Goal: Information Seeking & Learning: Learn about a topic

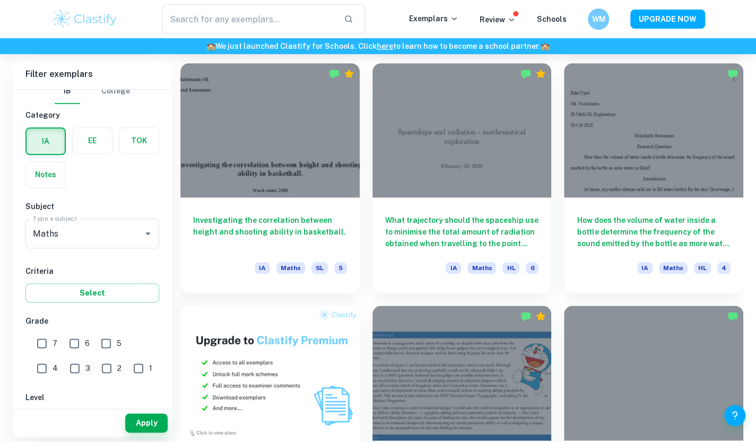
scroll to position [538, 0]
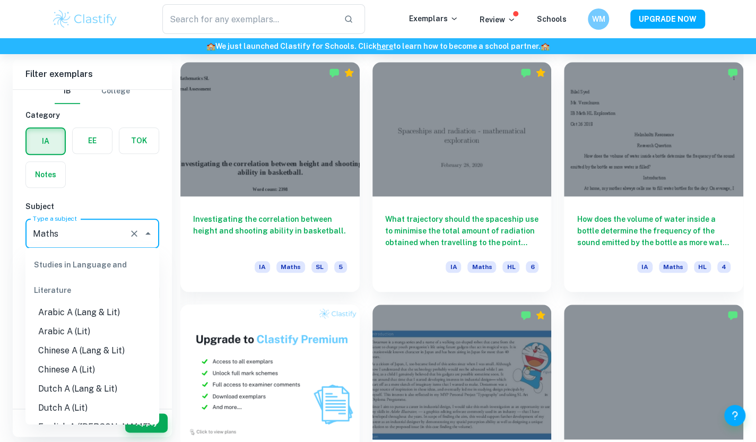
click at [104, 239] on input "Maths" at bounding box center [77, 233] width 94 height 20
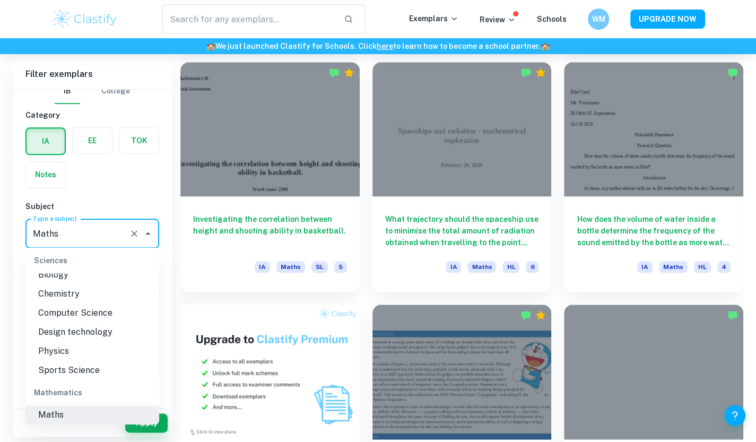
click at [87, 235] on input "Maths" at bounding box center [77, 233] width 94 height 20
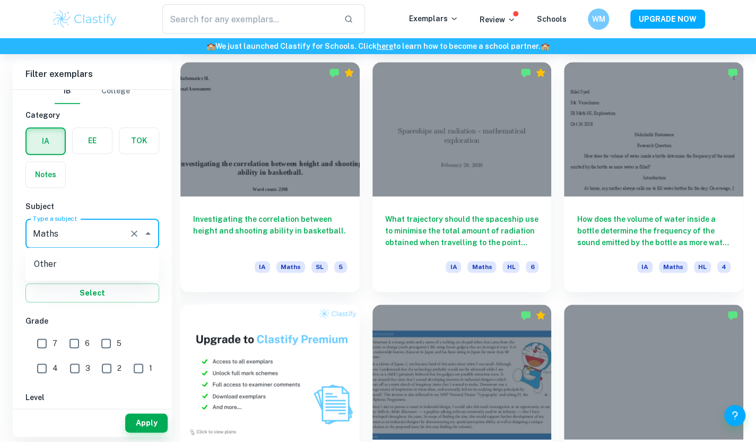
type input "Maths"
click at [38, 339] on input "7" at bounding box center [41, 343] width 21 height 21
checkbox input "true"
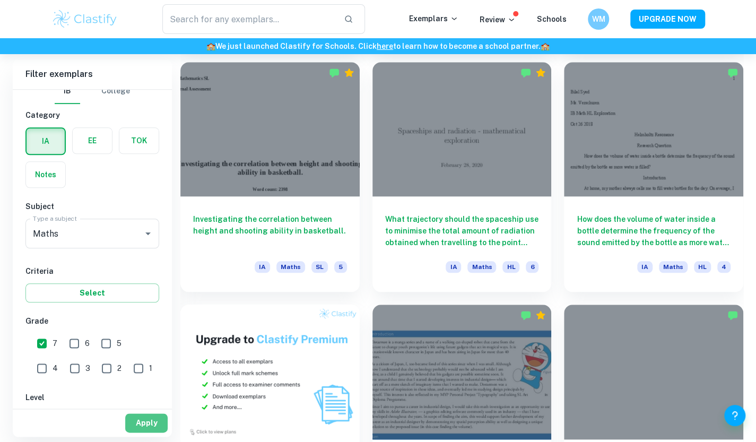
click at [141, 421] on button "Apply" at bounding box center [146, 422] width 42 height 19
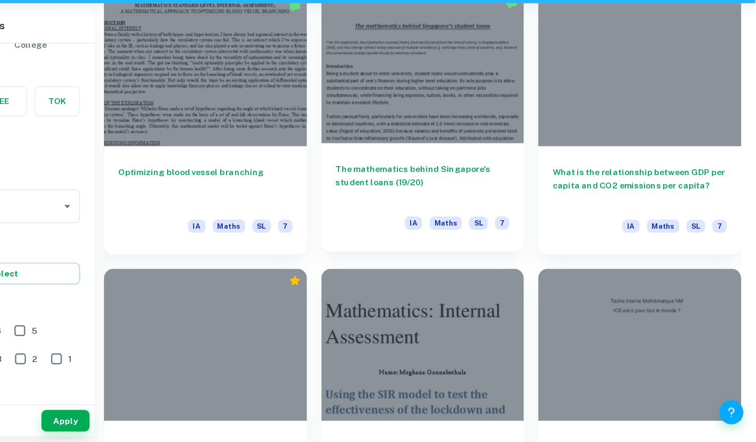
scroll to position [1060, 0]
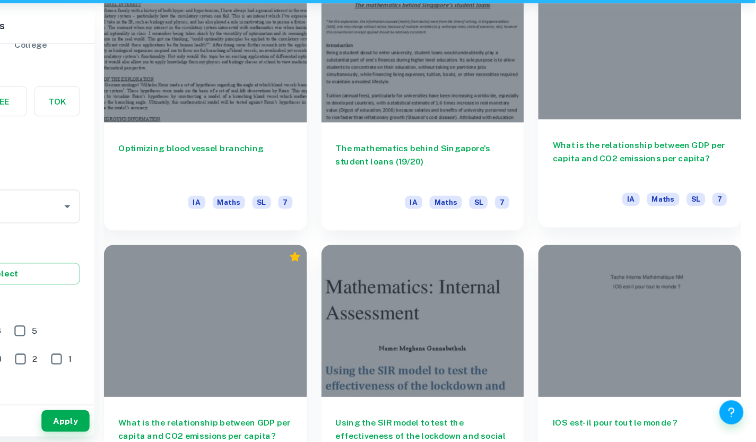
click at [601, 191] on h6 "What is the relationship between GDP per capita and CO2 emissions per capita?" at bounding box center [654, 190] width 154 height 35
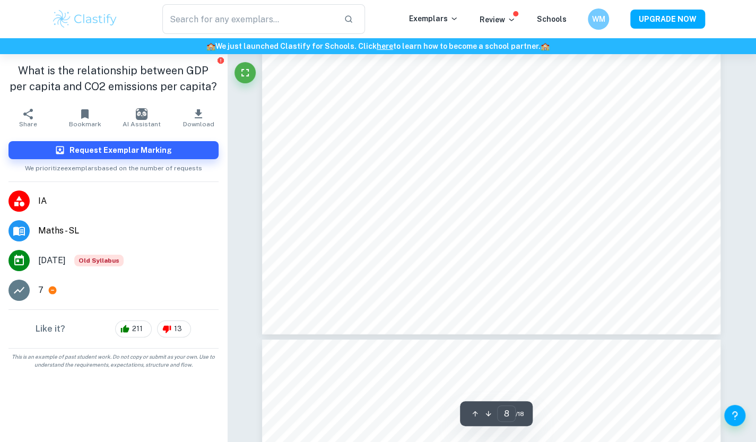
scroll to position [4699, 0]
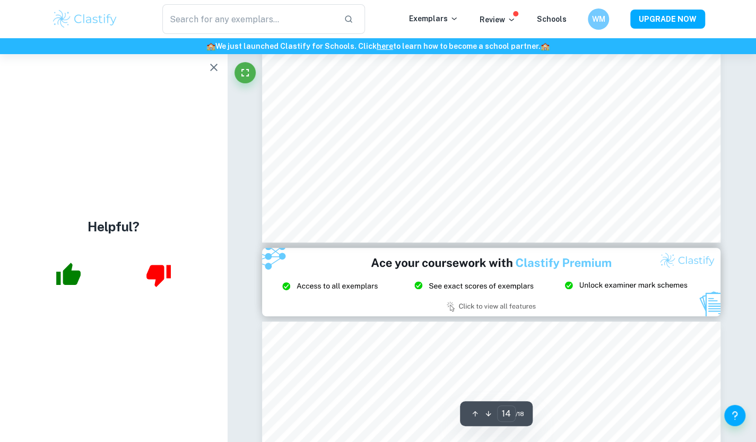
type input "15"
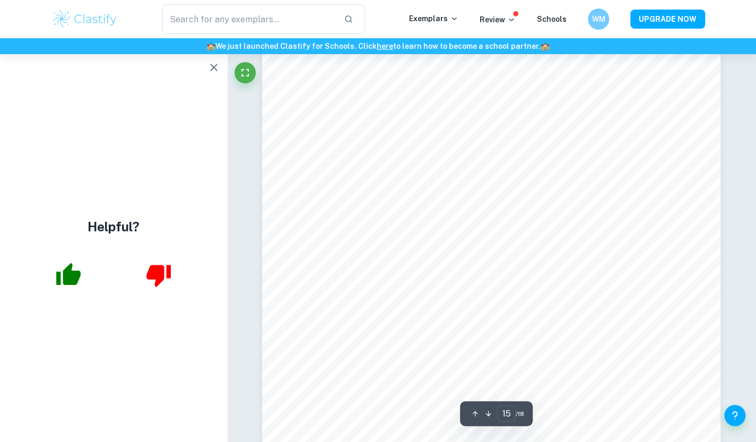
scroll to position [9475, 0]
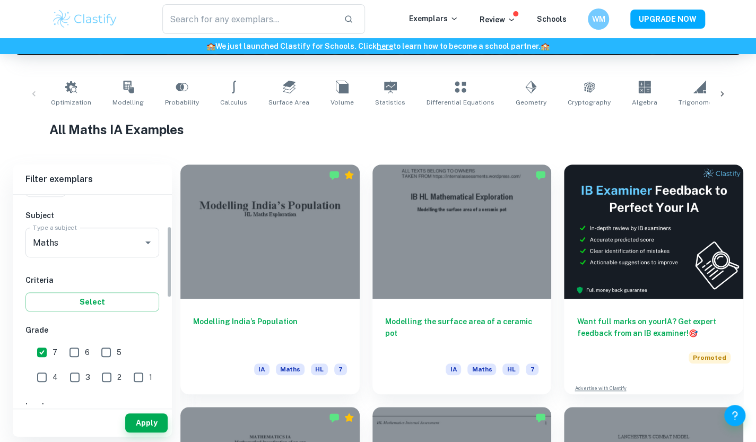
scroll to position [88, 0]
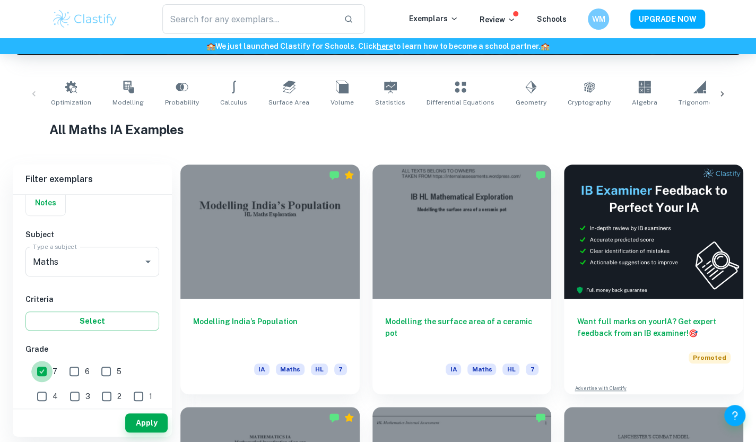
click at [42, 370] on input "7" at bounding box center [41, 371] width 21 height 21
checkbox input "false"
click at [97, 325] on button "Select" at bounding box center [92, 320] width 134 height 19
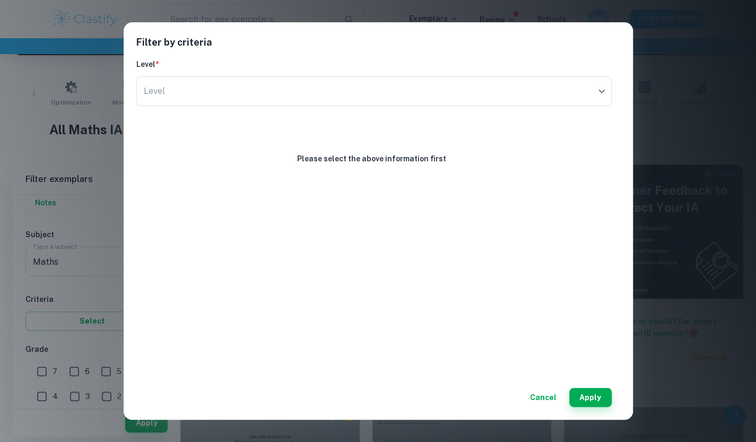
click at [83, 307] on div "Filter by criteria Level * Level ​ Level Please select the above information fi…" at bounding box center [378, 221] width 756 height 442
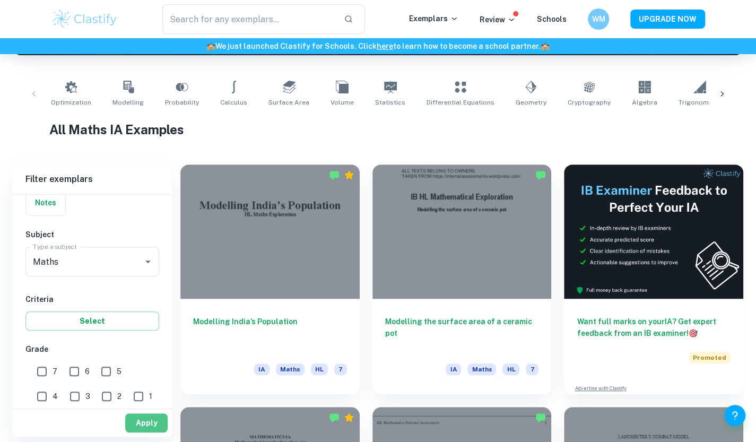
click at [149, 424] on button "Apply" at bounding box center [146, 422] width 42 height 19
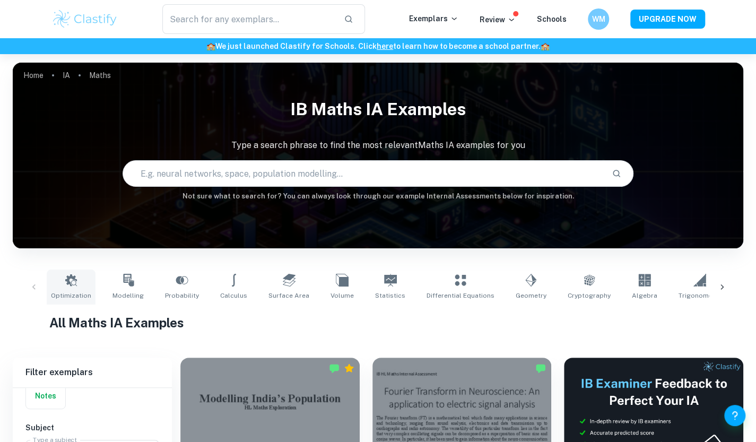
scroll to position [216, 0]
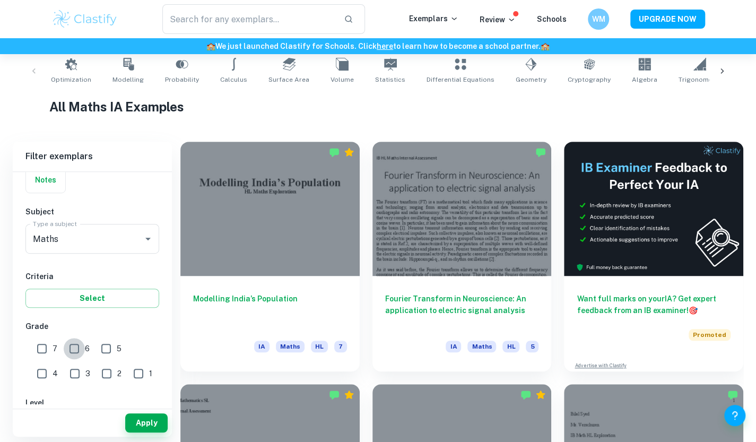
click at [74, 352] on input "6" at bounding box center [74, 348] width 21 height 21
checkbox input "true"
click at [37, 347] on input "7" at bounding box center [41, 348] width 21 height 21
checkbox input "true"
click at [153, 427] on button "Apply" at bounding box center [146, 422] width 42 height 19
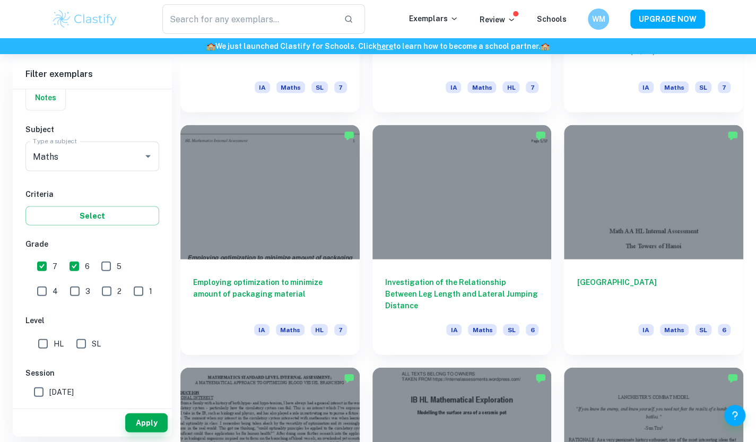
scroll to position [1204, 0]
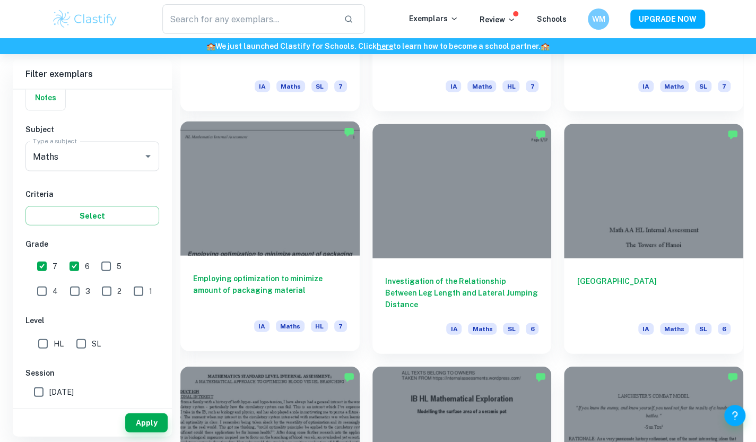
click at [226, 284] on h6 "Employing optimization to minimize amount of packaging material" at bounding box center [270, 290] width 154 height 35
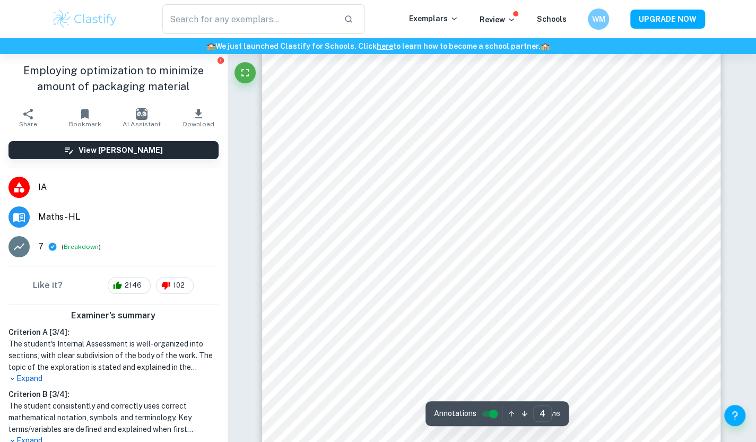
scroll to position [2185, 0]
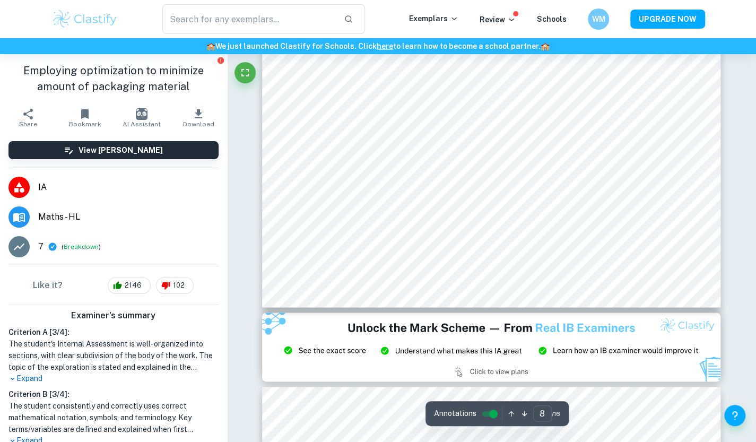
type input "9"
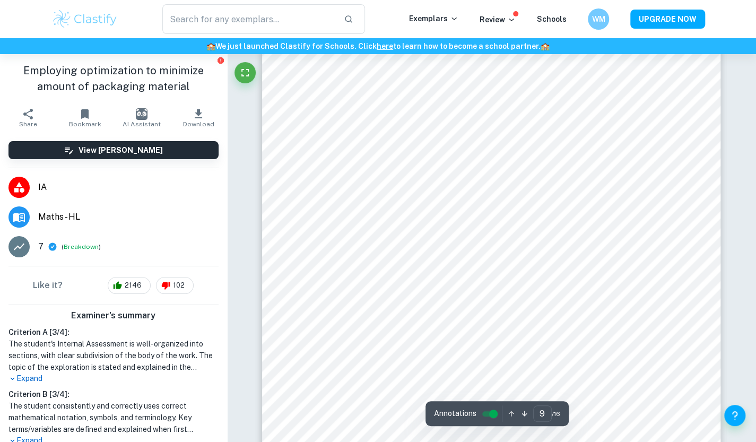
scroll to position [5678, 0]
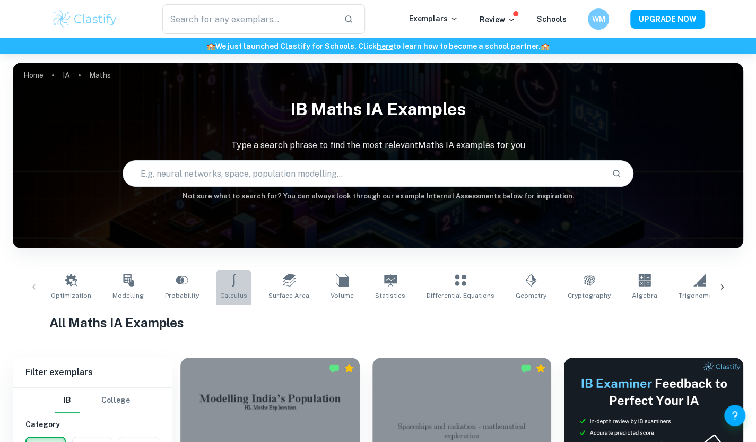
click at [241, 285] on link "Calculus" at bounding box center [234, 286] width 36 height 35
type input "Calculus"
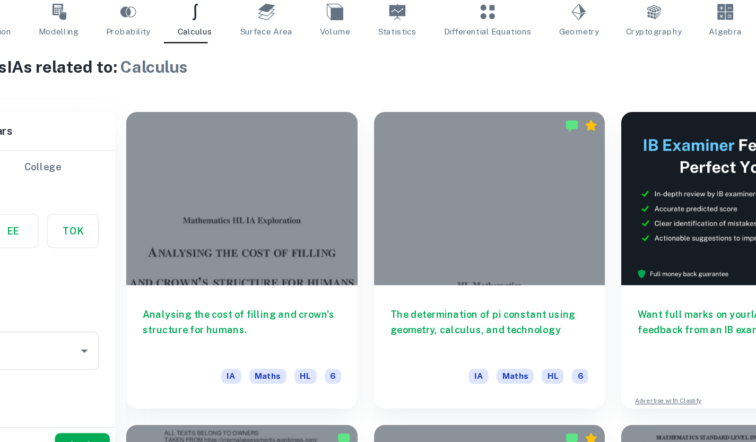
scroll to position [193, 0]
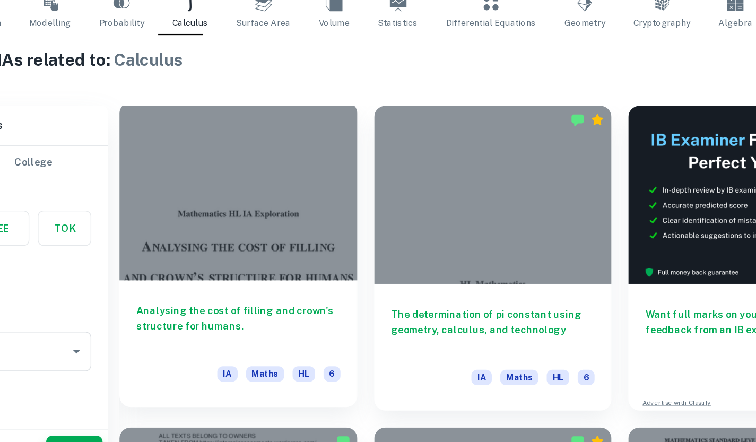
click at [297, 324] on h6 "Analysing the cost of filling and crown's structure for humans." at bounding box center [270, 330] width 154 height 35
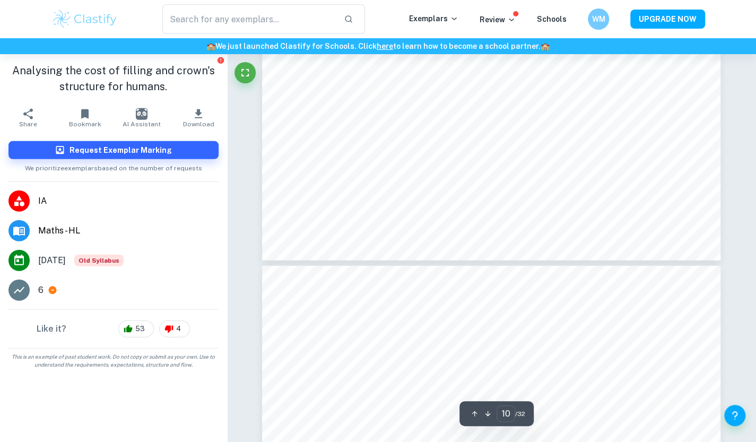
type input "11"
